Goal: Information Seeking & Learning: Learn about a topic

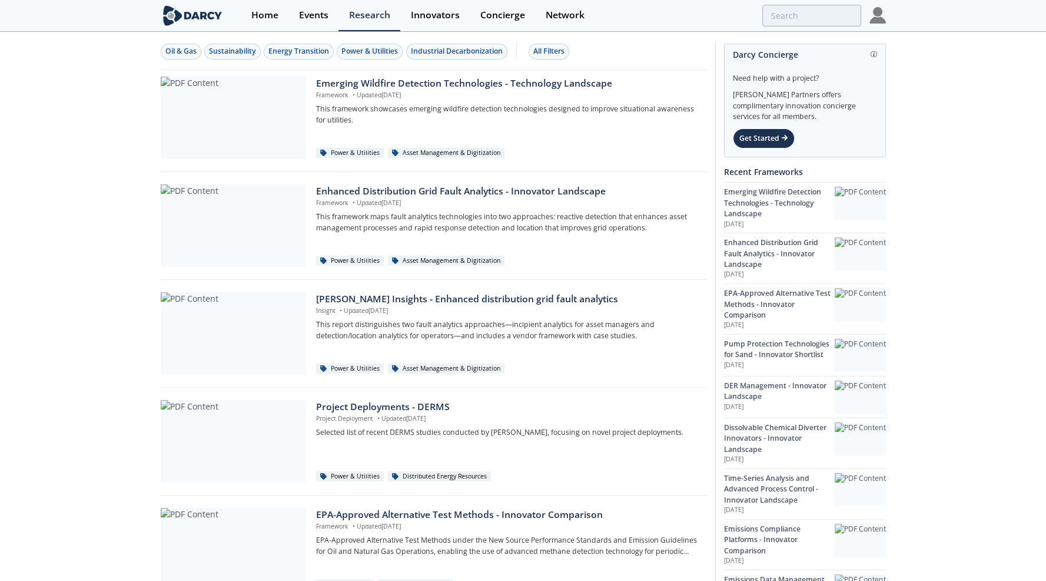
click at [850, 67] on div "Need help with a project?" at bounding box center [805, 74] width 144 height 19
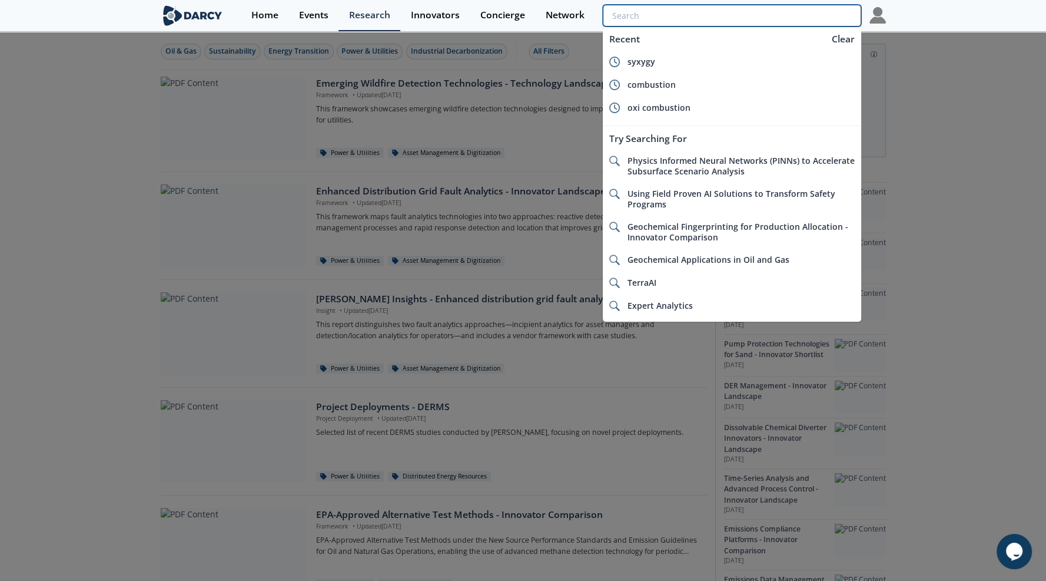
click at [804, 11] on input "search" at bounding box center [732, 16] width 258 height 22
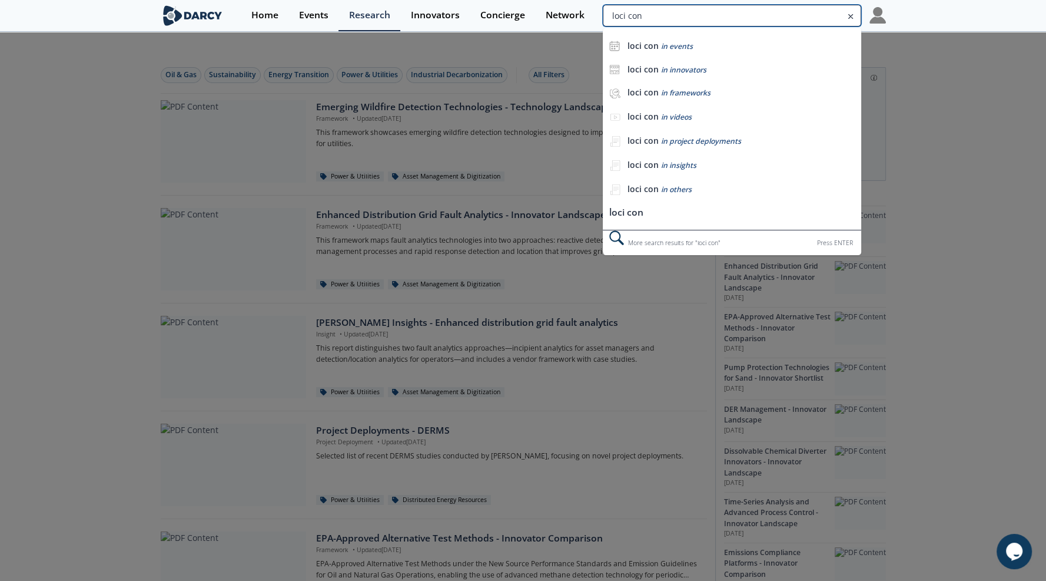
type input "loci con"
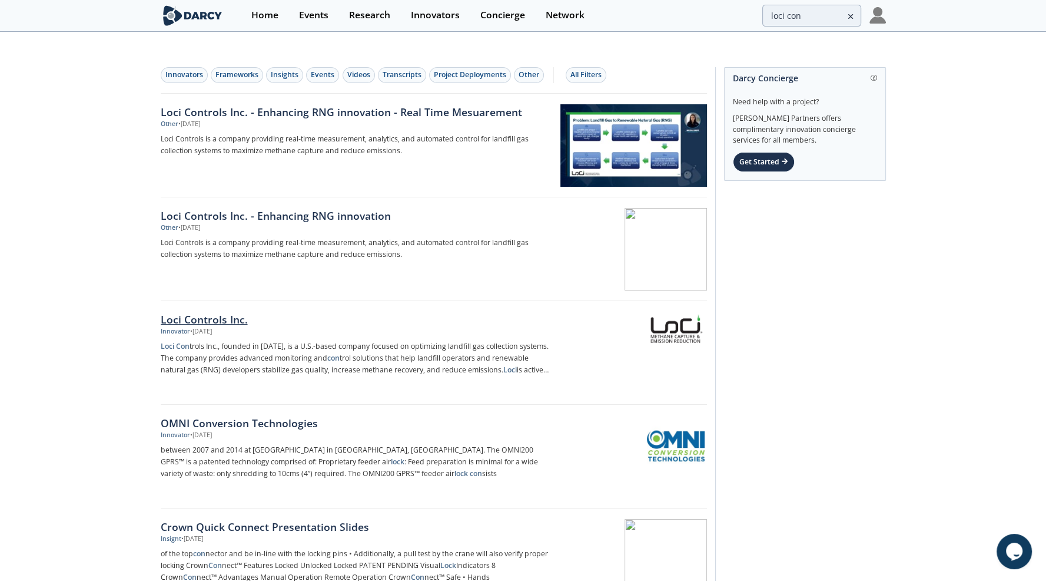
click at [212, 311] on div "Loci Controls Inc." at bounding box center [356, 318] width 390 height 15
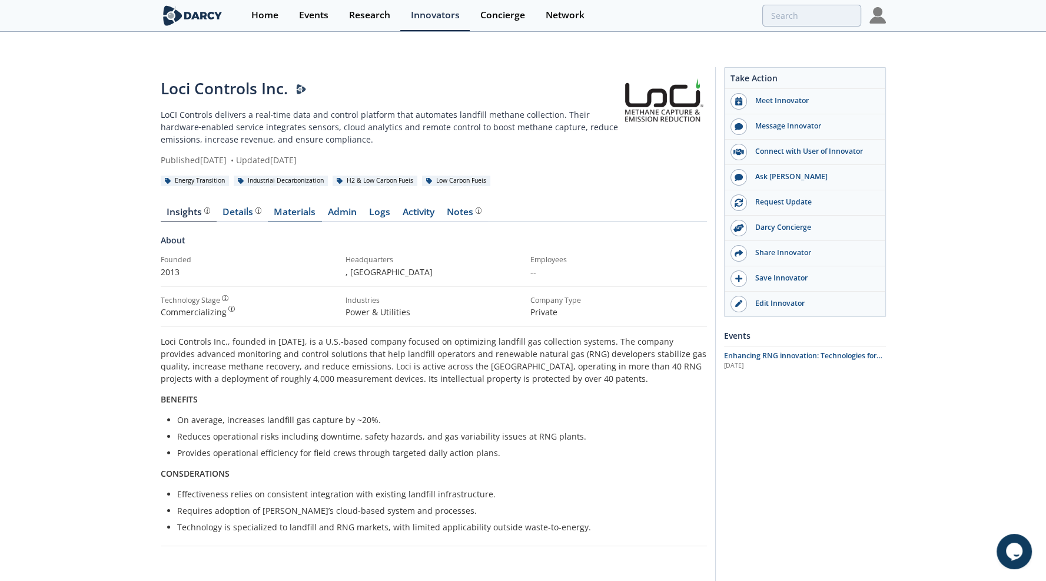
click at [299, 207] on link "Materials" at bounding box center [295, 214] width 54 height 14
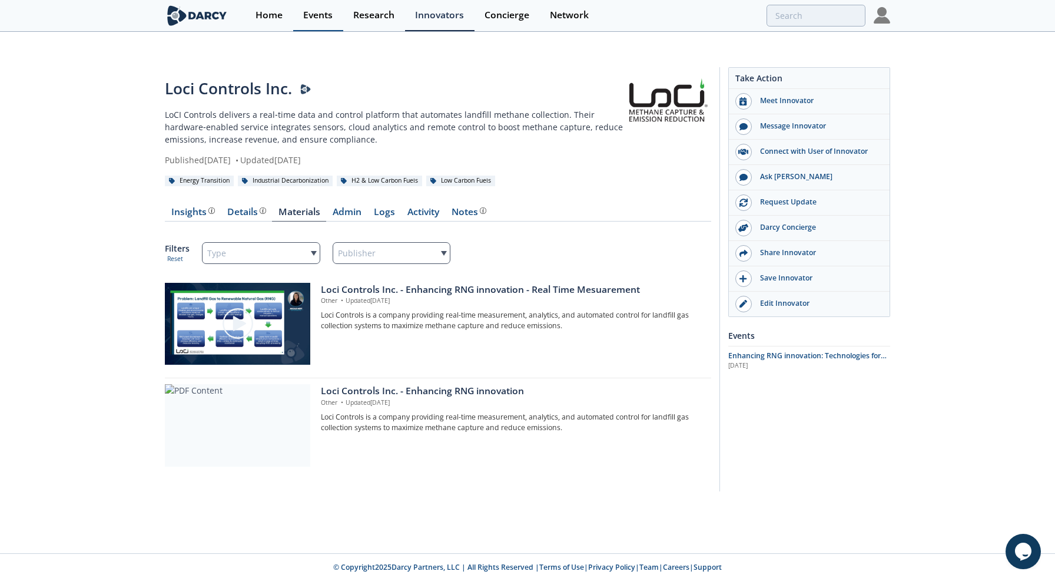
click at [309, 20] on div "Events" at bounding box center [317, 15] width 29 height 9
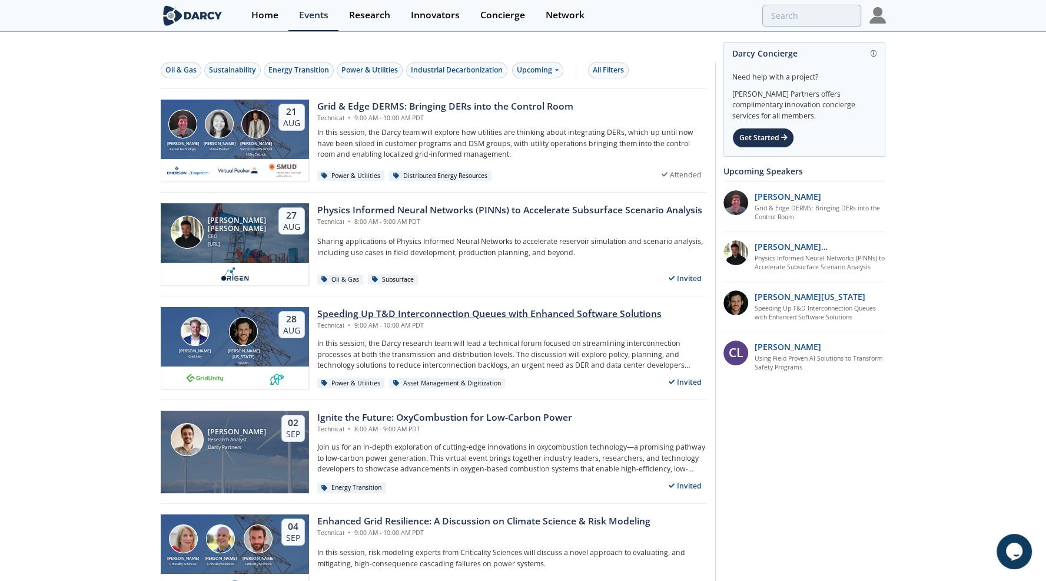
scroll to position [4, 0]
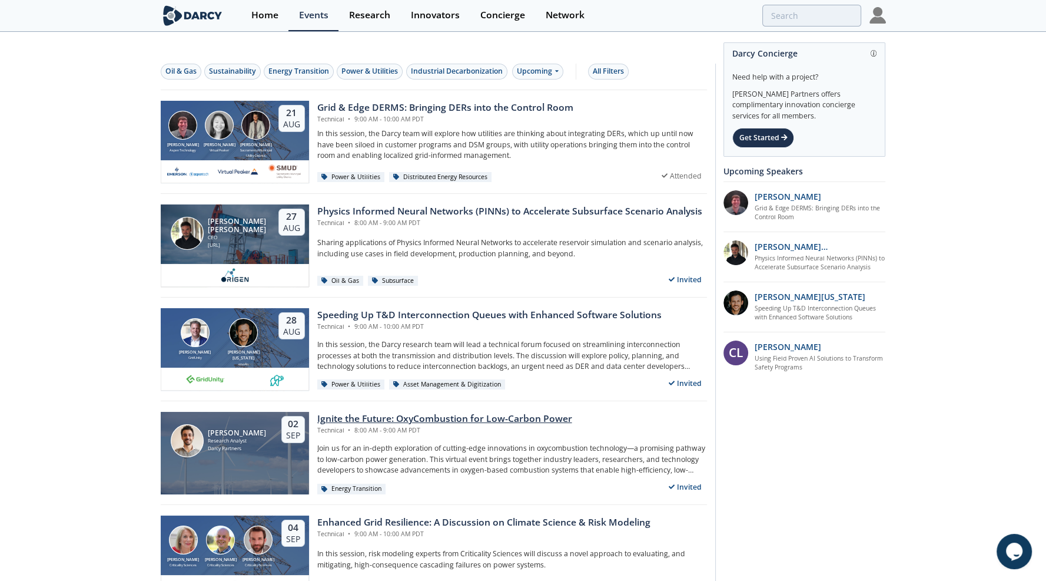
click at [376, 412] on div "Ignite the Future: OxyCombustion for Low-Carbon Power" at bounding box center [444, 419] width 255 height 14
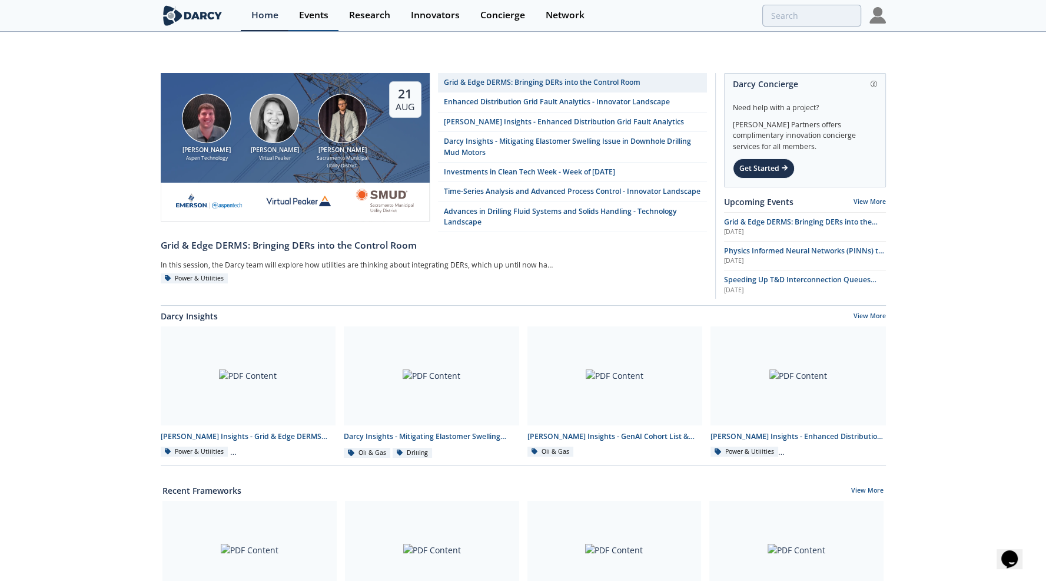
click at [328, 12] on link "Events" at bounding box center [314, 15] width 50 height 31
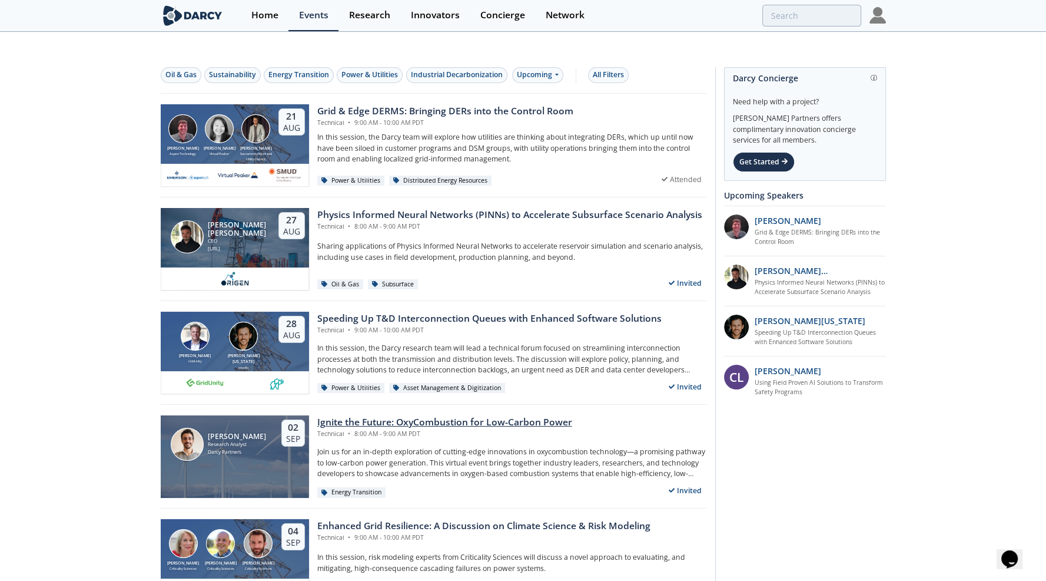
click at [386, 415] on div "Ignite the Future: OxyCombustion for Low-Carbon Power" at bounding box center [444, 422] width 255 height 14
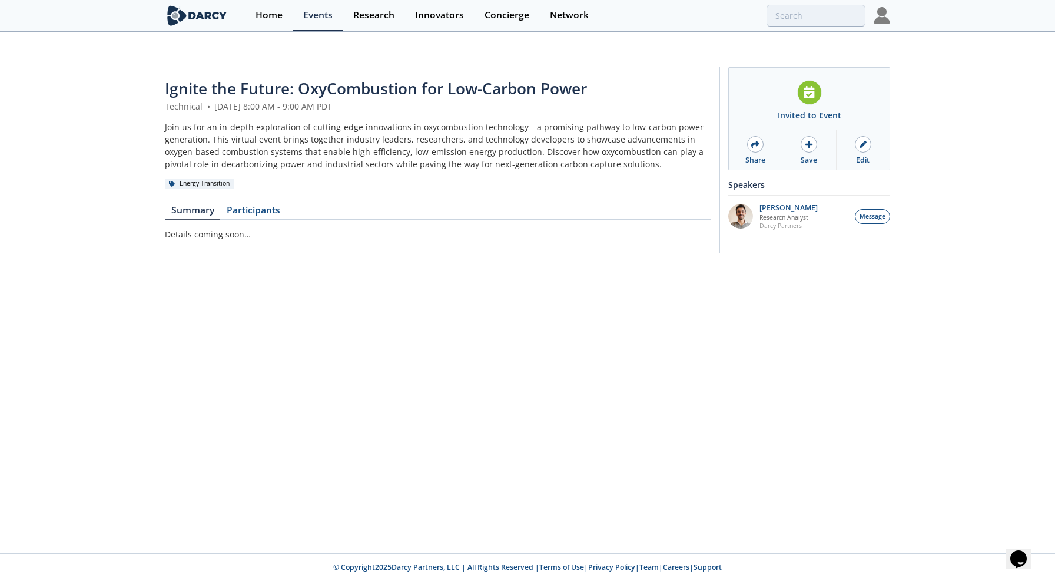
click at [195, 78] on span "Ignite the Future: OxyCombustion for Low-Carbon Power" at bounding box center [376, 88] width 422 height 21
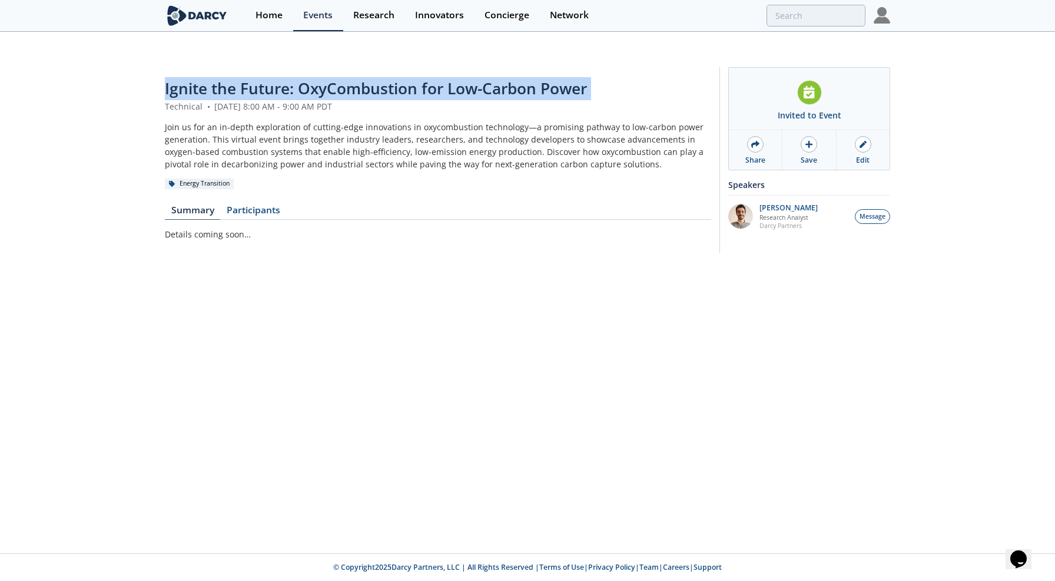
click at [195, 78] on span "Ignite the Future: OxyCombustion for Low-Carbon Power" at bounding box center [376, 88] width 422 height 21
copy header "Ignite the Future: OxyCombustion for Low-Carbon Power"
click at [322, 15] on div "Events" at bounding box center [317, 15] width 29 height 9
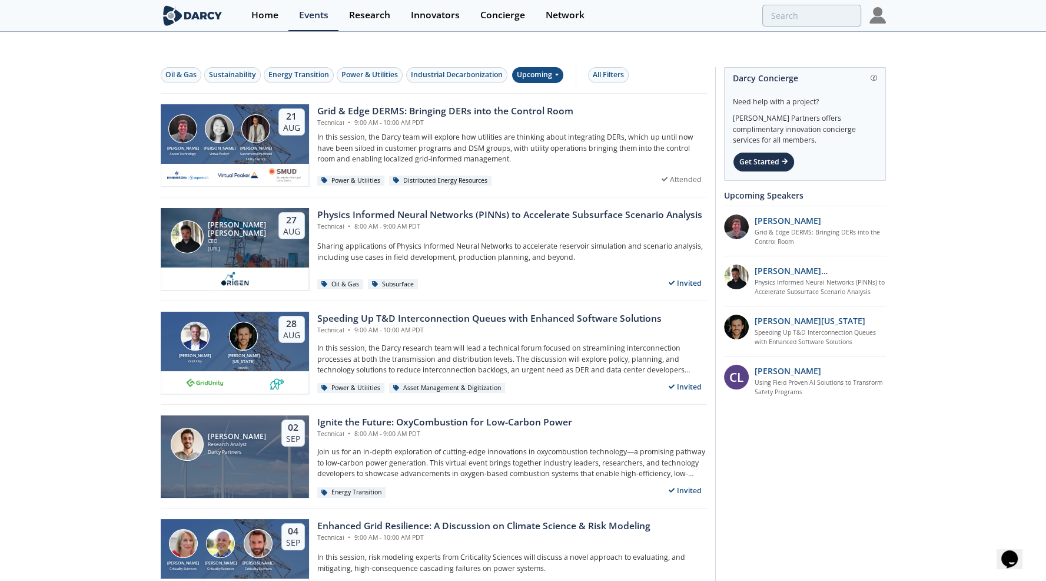
click at [546, 67] on div "Upcoming" at bounding box center [537, 75] width 51 height 16
click at [538, 90] on div "Past" at bounding box center [551, 89] width 73 height 19
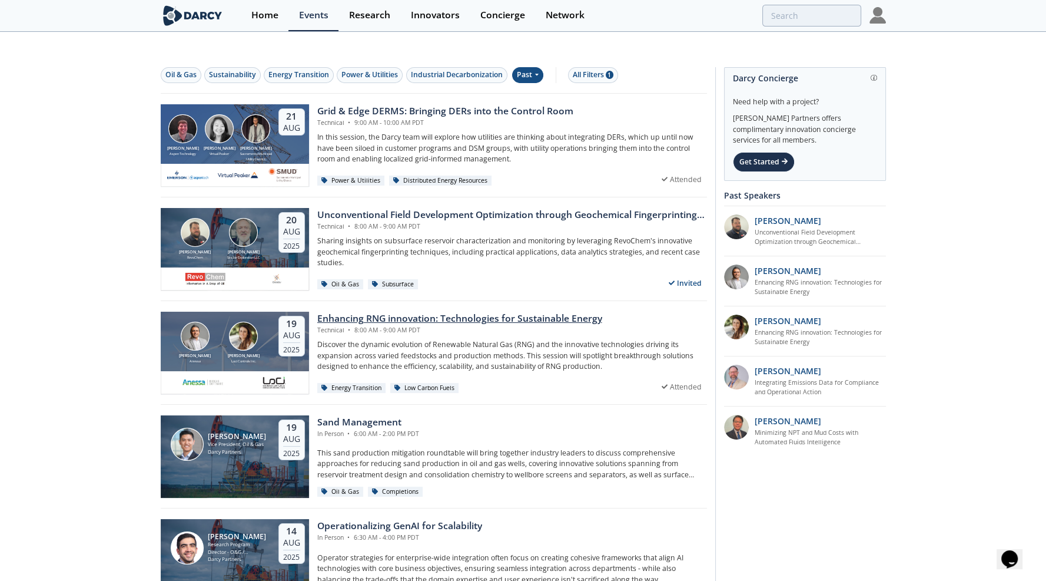
click at [395, 311] on div "Enhancing RNG innovation: Technologies for Sustainable Energy" at bounding box center [459, 318] width 285 height 14
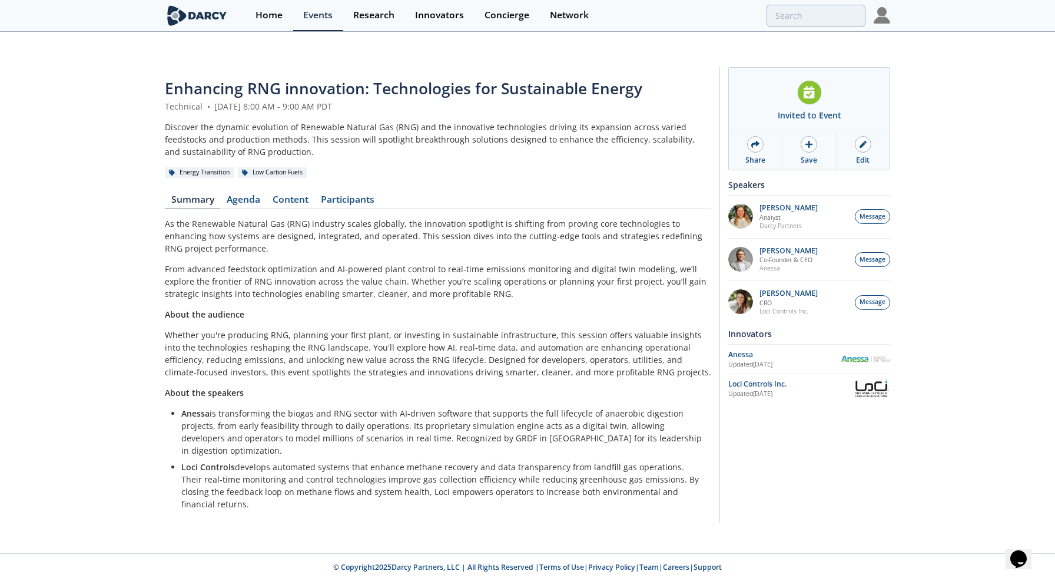
click at [409, 78] on span "Enhancing RNG innovation: Technologies for Sustainable Energy" at bounding box center [404, 88] width 478 height 21
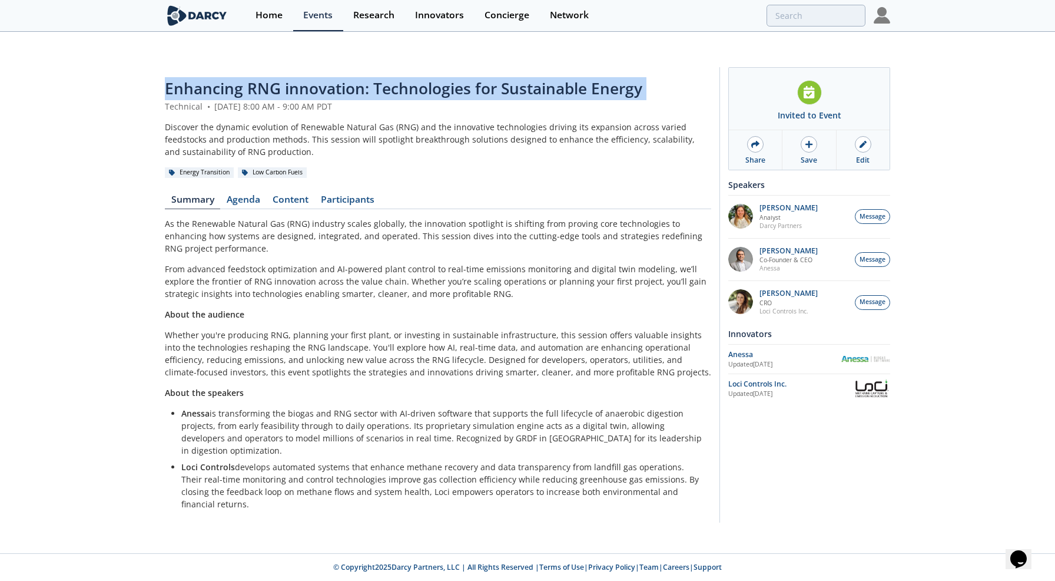
click at [409, 78] on span "Enhancing RNG innovation: Technologies for Sustainable Energy" at bounding box center [404, 88] width 478 height 21
copy header "Enhancing RNG innovation: Technologies for Sustainable Energy"
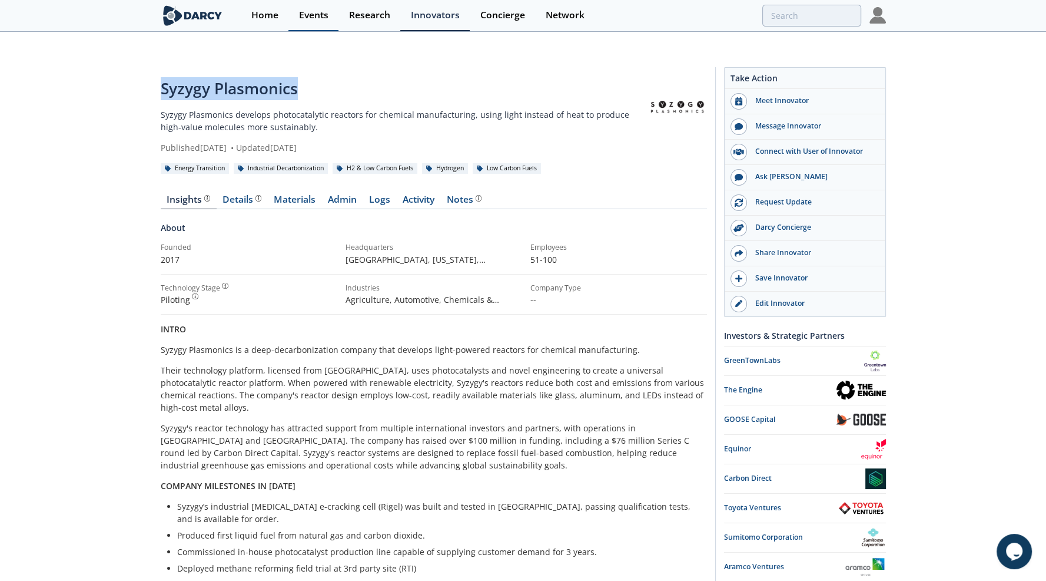
click at [329, 15] on link "Events" at bounding box center [314, 15] width 50 height 31
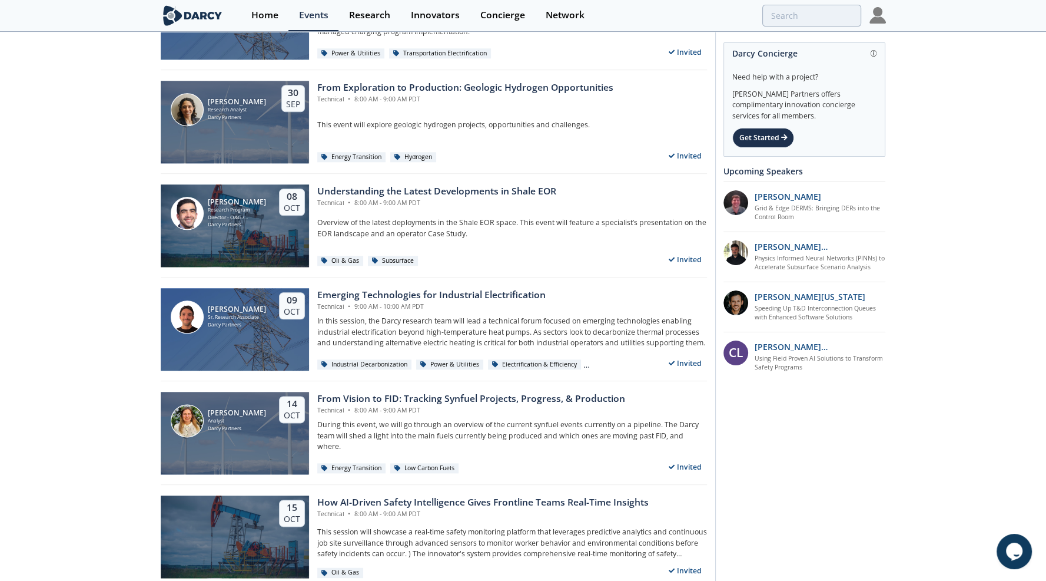
scroll to position [1575, 0]
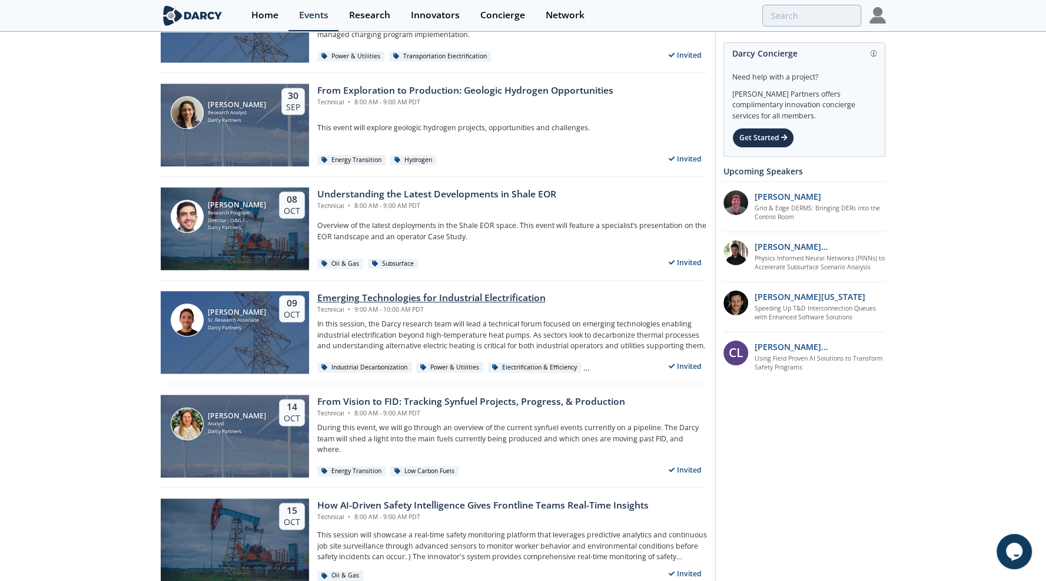
click at [392, 291] on div "Emerging Technologies for Industrial Electrification" at bounding box center [431, 298] width 228 height 14
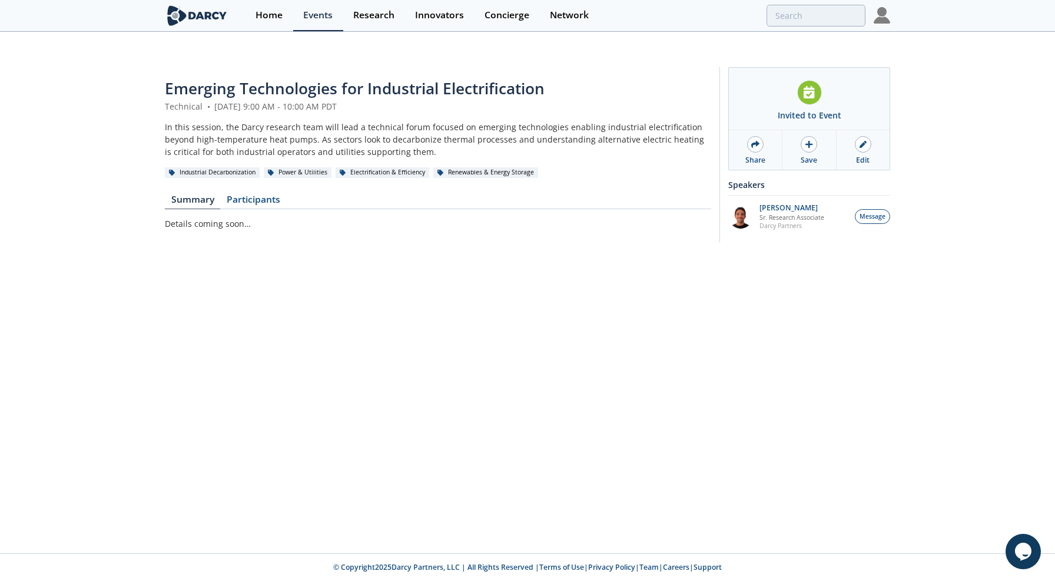
click at [317, 78] on span "Emerging Technologies for Industrial Electrification" at bounding box center [355, 88] width 380 height 21
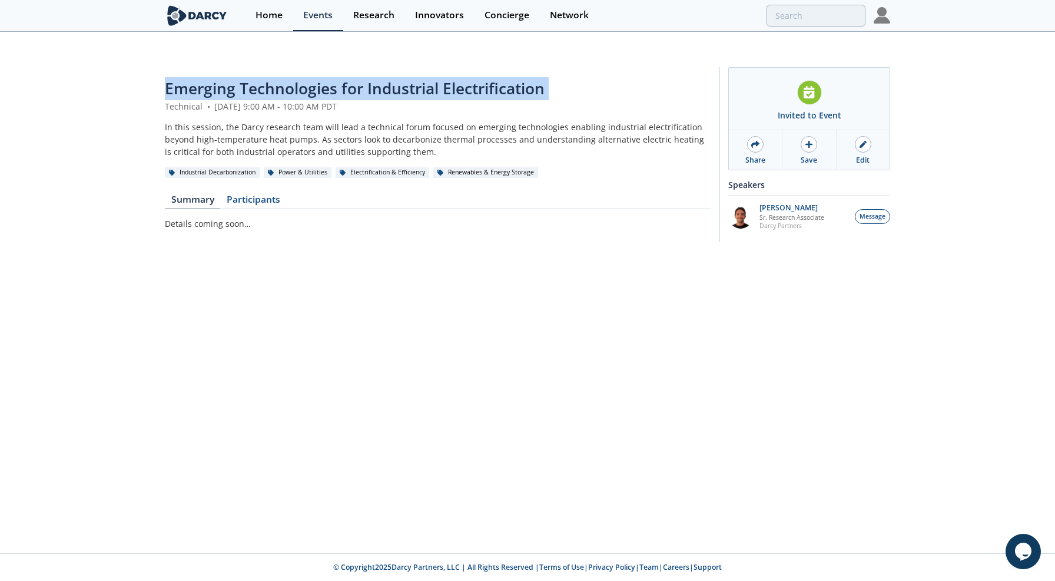
click at [317, 78] on span "Emerging Technologies for Industrial Electrification" at bounding box center [355, 88] width 380 height 21
copy header "Emerging Technologies for Industrial Electrification"
